Goal: Task Accomplishment & Management: Use online tool/utility

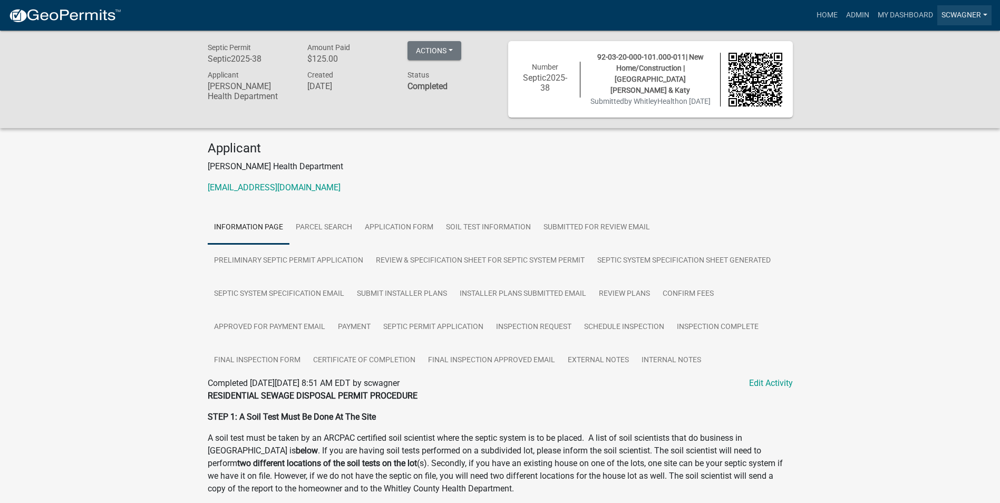
click at [957, 14] on link "scwagner" at bounding box center [964, 15] width 54 height 20
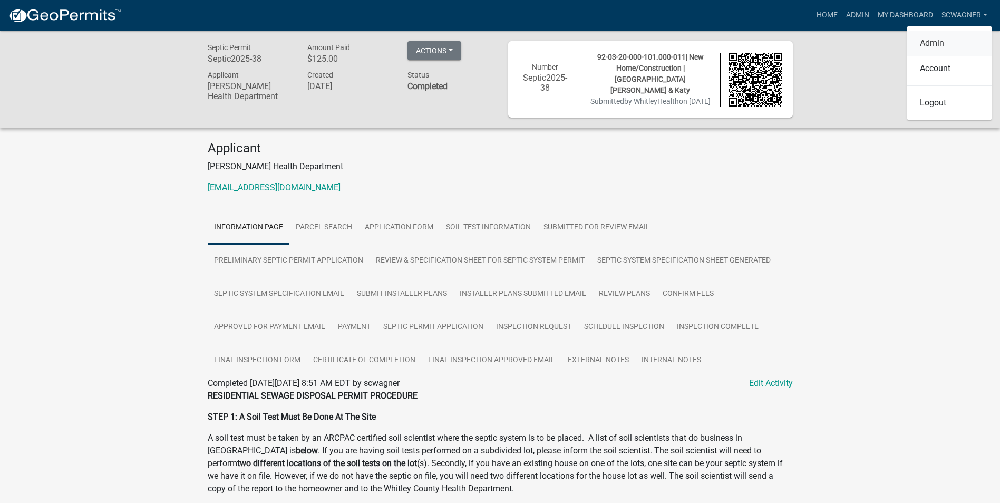
click at [949, 43] on link "Admin" at bounding box center [949, 43] width 84 height 25
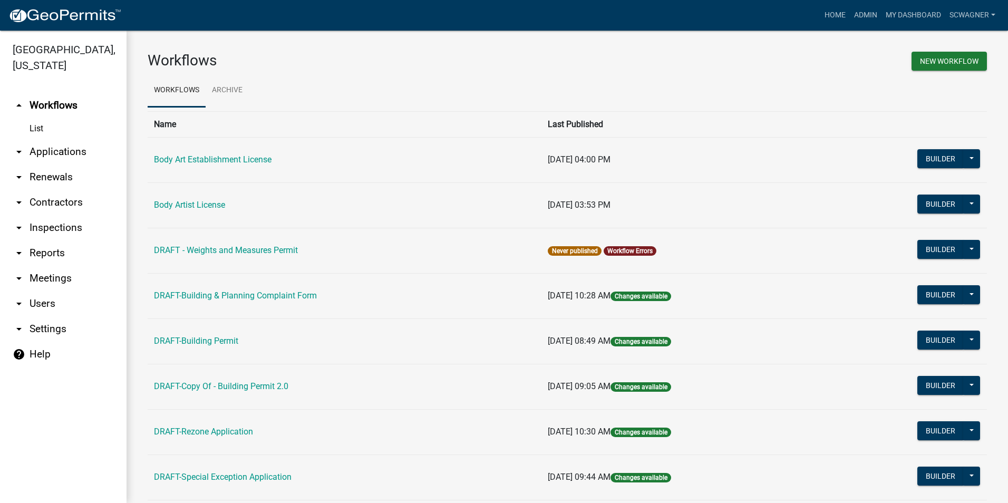
click at [77, 157] on link "arrow_drop_down Applications" at bounding box center [63, 151] width 127 height 25
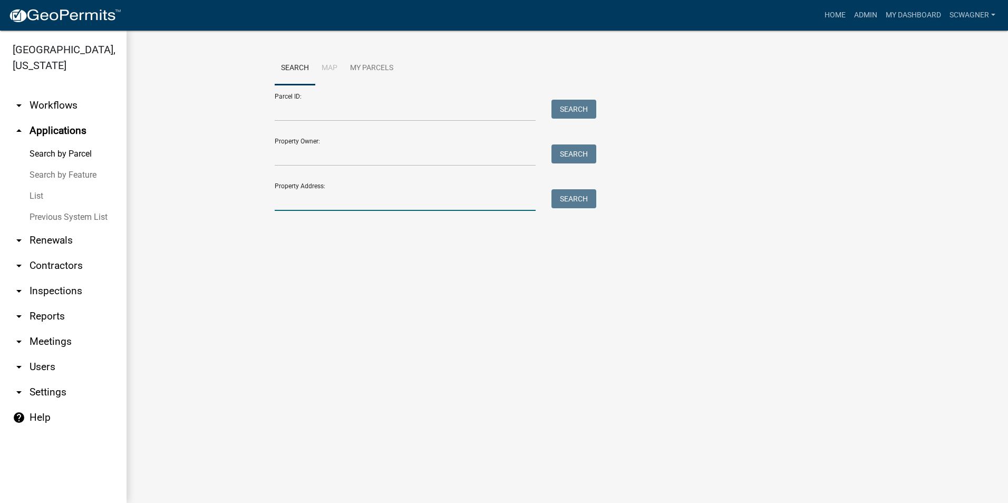
click at [288, 201] on input "Property Address:" at bounding box center [405, 200] width 261 height 22
click at [581, 197] on button "Search" at bounding box center [573, 198] width 45 height 19
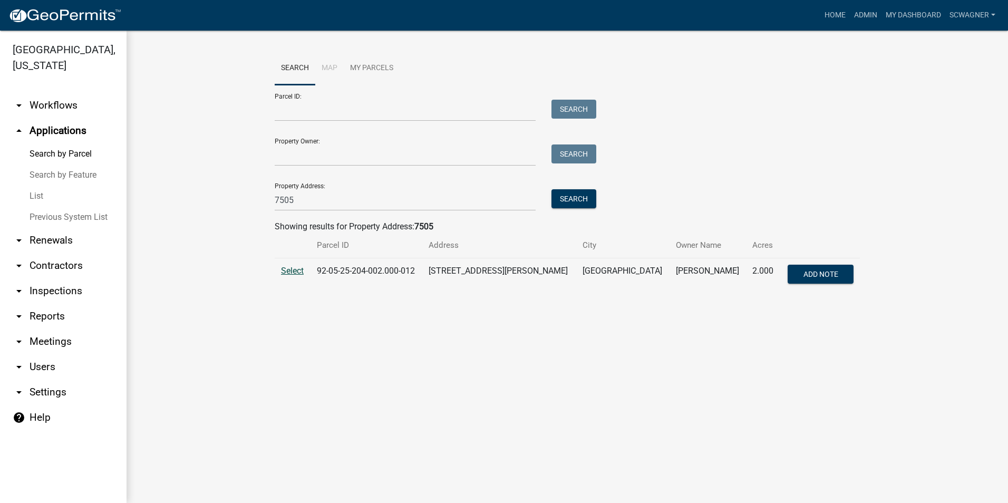
click at [294, 271] on span "Select" at bounding box center [292, 271] width 23 height 10
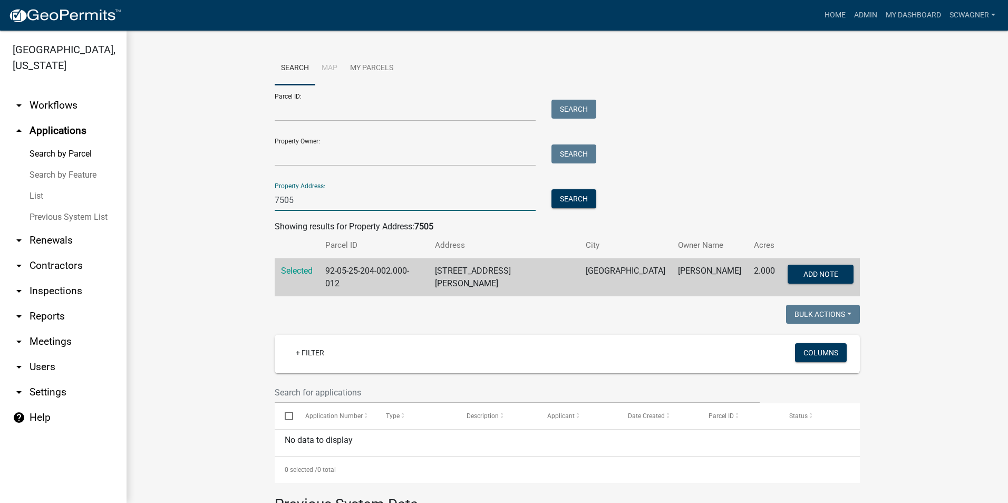
click at [297, 201] on input "7505" at bounding box center [405, 200] width 261 height 22
type input "7503"
click at [577, 201] on button "Search" at bounding box center [573, 198] width 45 height 19
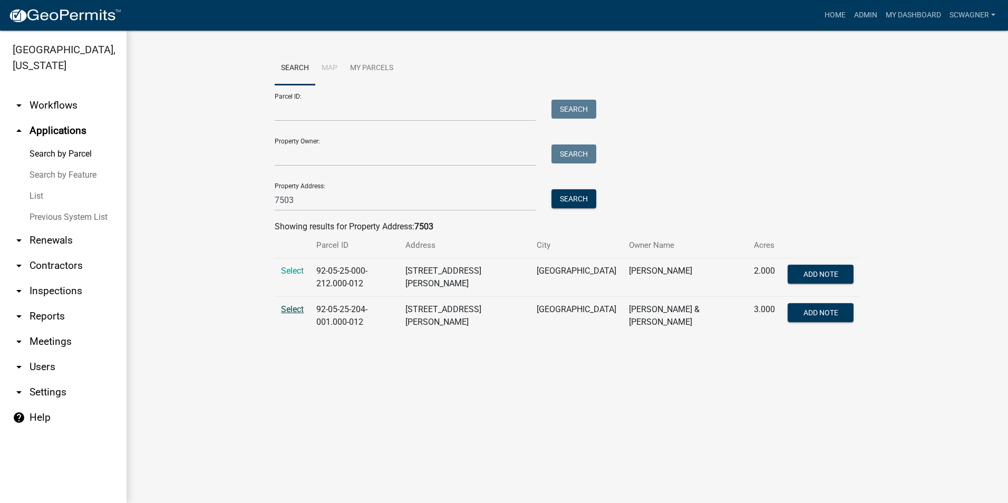
click at [295, 304] on span "Select" at bounding box center [292, 309] width 23 height 10
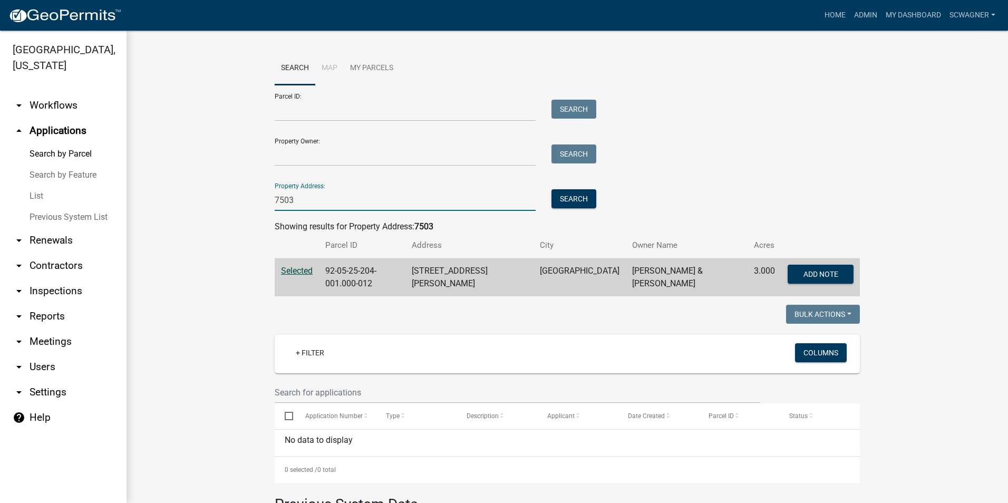
click at [313, 199] on input "7503" at bounding box center [405, 200] width 261 height 22
click at [570, 199] on button "Search" at bounding box center [573, 198] width 45 height 19
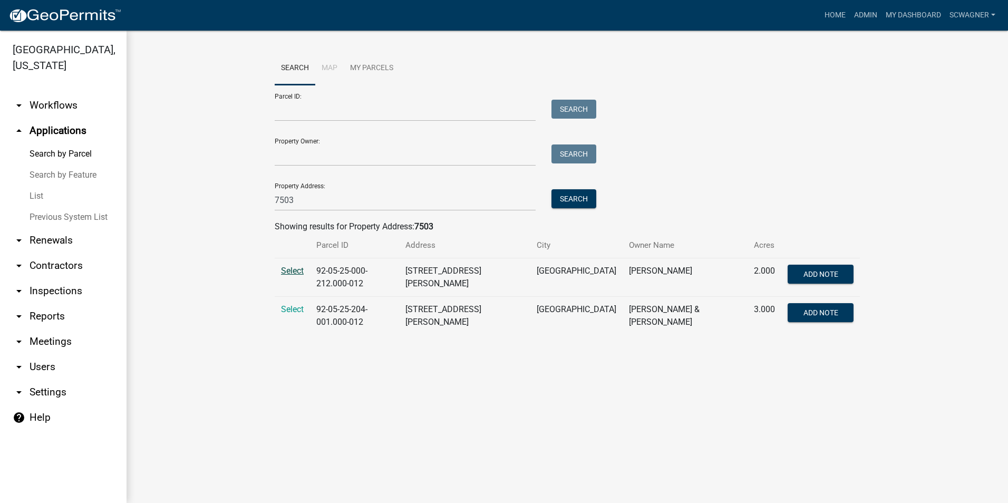
click at [296, 271] on span "Select" at bounding box center [292, 271] width 23 height 10
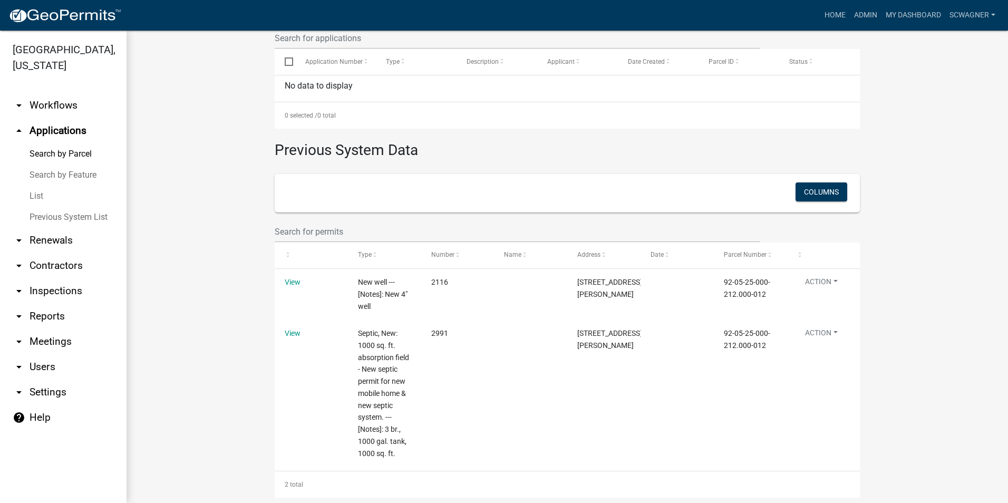
scroll to position [366, 0]
